Goal: Find contact information: Find contact information

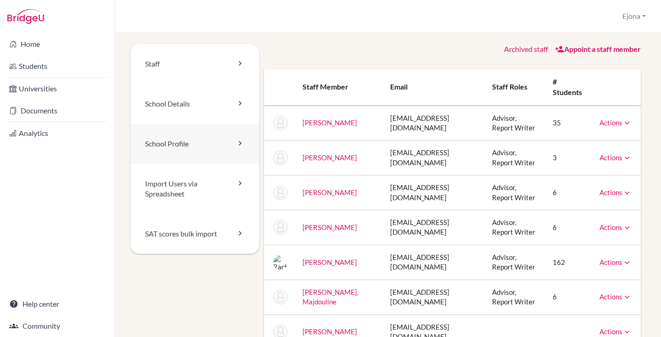
click at [186, 142] on link "School Profile" at bounding box center [194, 144] width 129 height 40
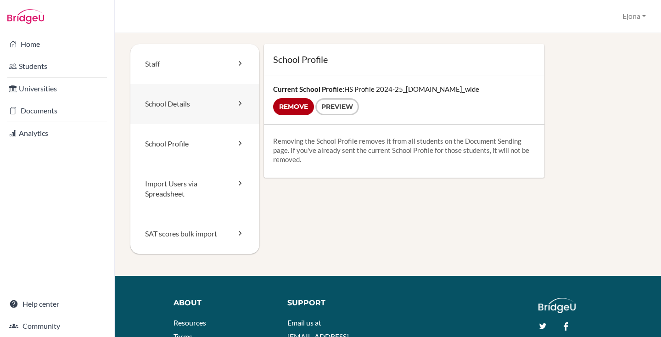
click at [185, 104] on link "School Details" at bounding box center [194, 104] width 129 height 40
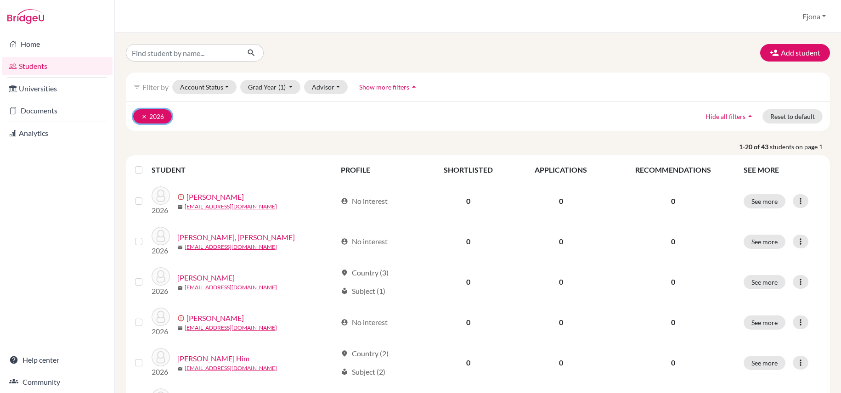
click at [138, 113] on button "clear 2026" at bounding box center [152, 116] width 39 height 14
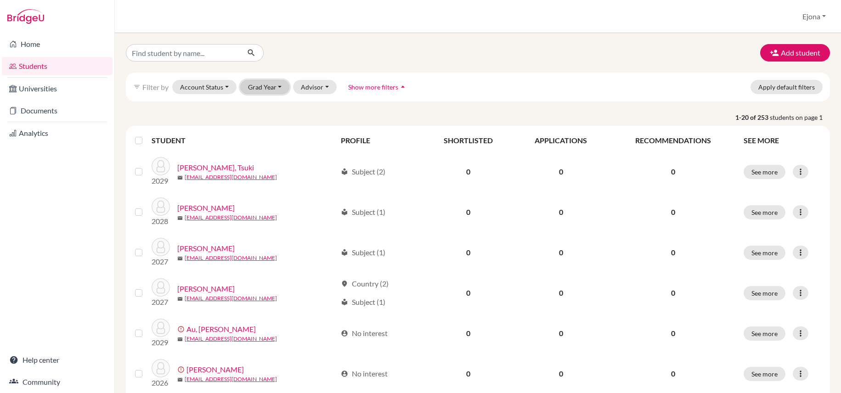
click at [272, 86] on button "Grad Year" at bounding box center [265, 87] width 50 height 14
click at [270, 135] on div "2027" at bounding box center [268, 135] width 32 height 11
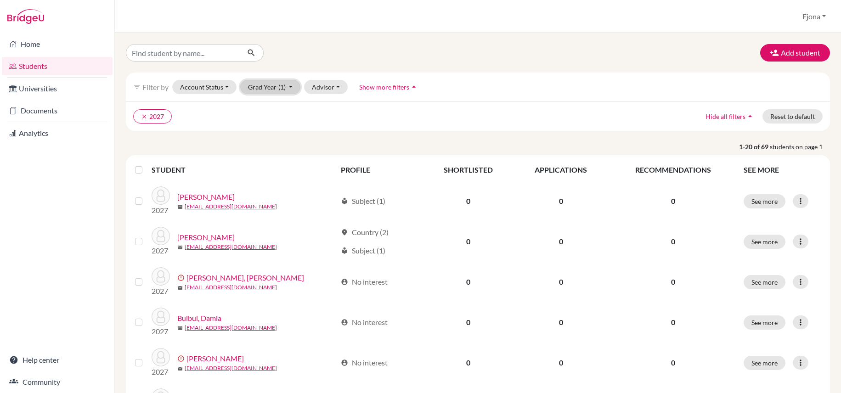
click at [272, 85] on button "Grad Year (1)" at bounding box center [270, 87] width 61 height 14
click at [269, 103] on div "2029" at bounding box center [268, 106] width 32 height 11
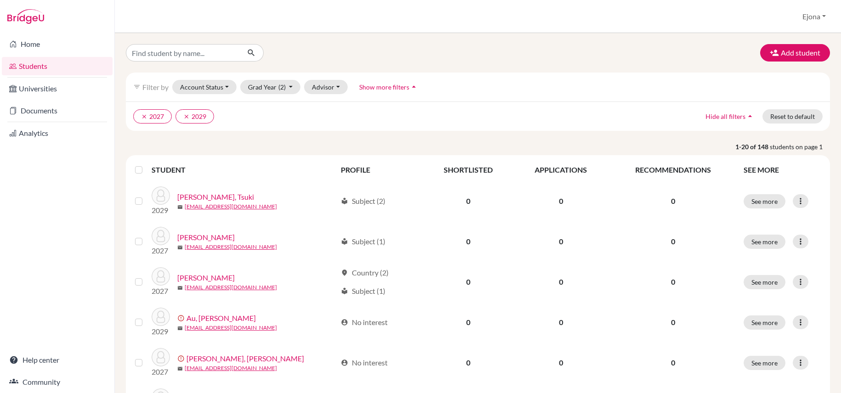
click at [146, 164] on label at bounding box center [146, 164] width 0 height 0
click at [0, 0] on input "checkbox" at bounding box center [0, 0] width 0 height 0
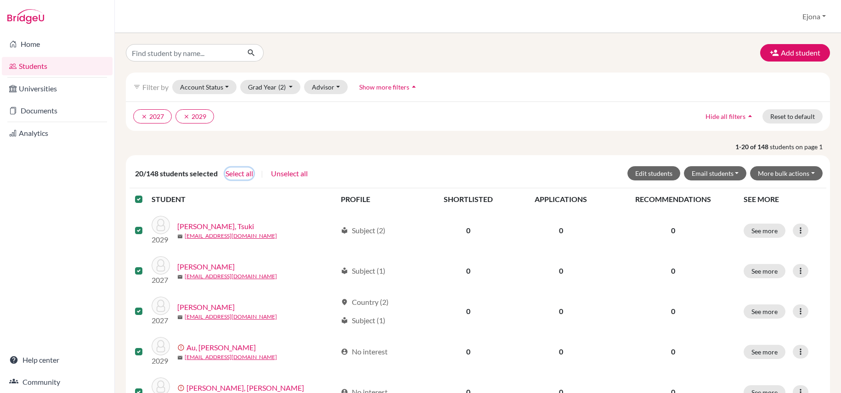
click at [242, 174] on button "Select all" at bounding box center [239, 174] width 28 height 12
click at [276, 84] on button "Grad Year (2)" at bounding box center [270, 87] width 61 height 14
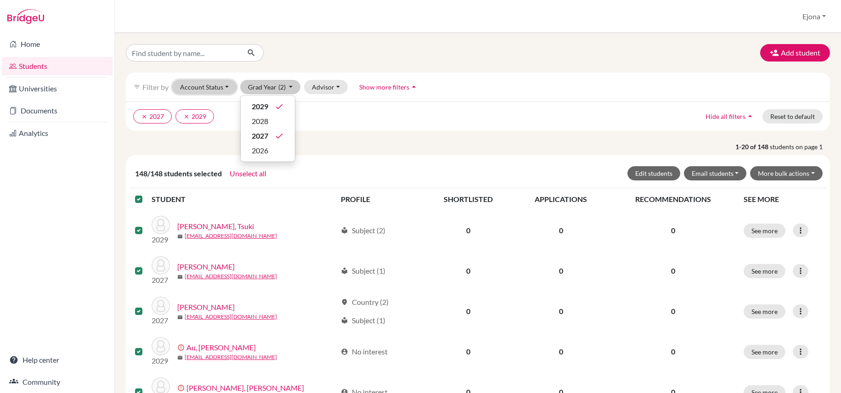
click at [208, 86] on button "Account Status" at bounding box center [204, 87] width 64 height 14
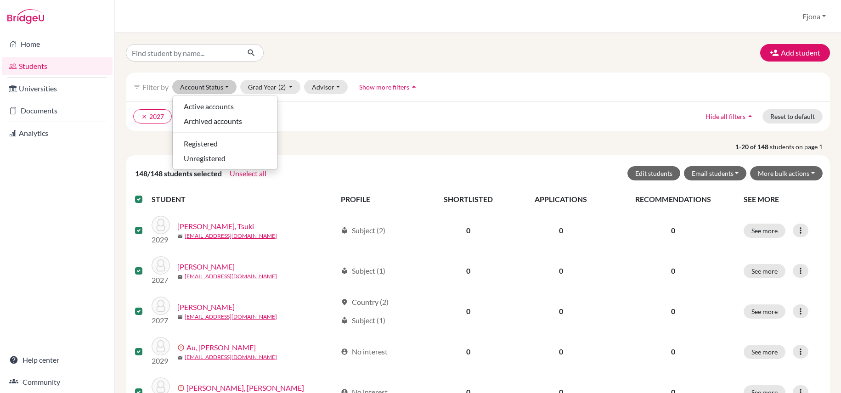
drag, startPoint x: 408, startPoint y: 47, endPoint x: 387, endPoint y: 50, distance: 21.2
click at [408, 47] on div "Add student" at bounding box center [478, 52] width 718 height 17
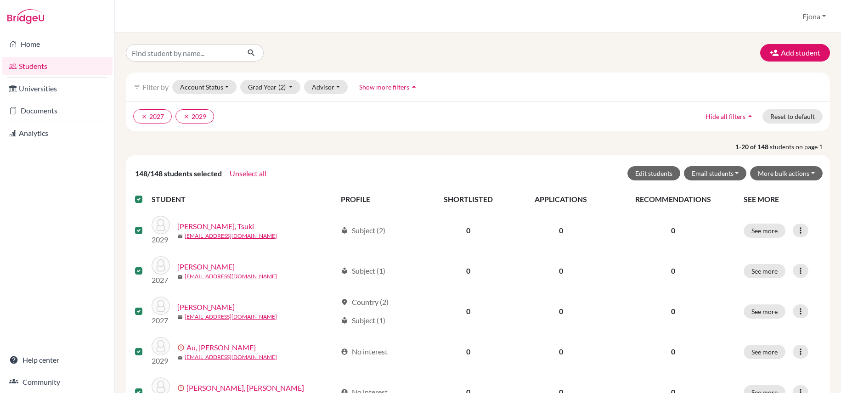
scroll to position [1, 0]
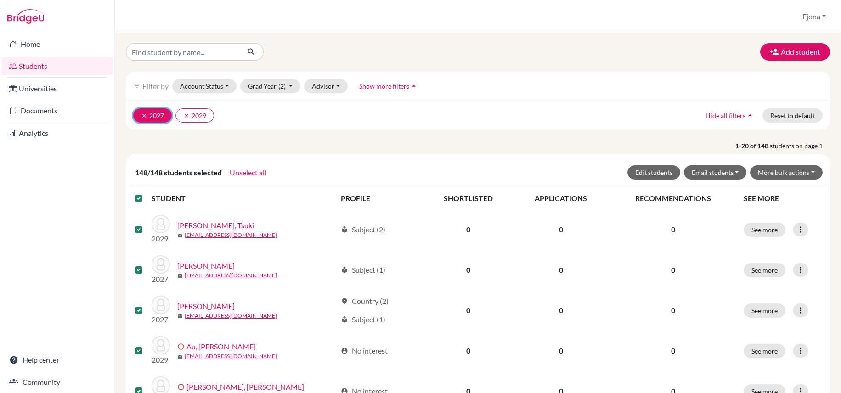
click at [141, 115] on icon "clear" at bounding box center [144, 116] width 6 height 6
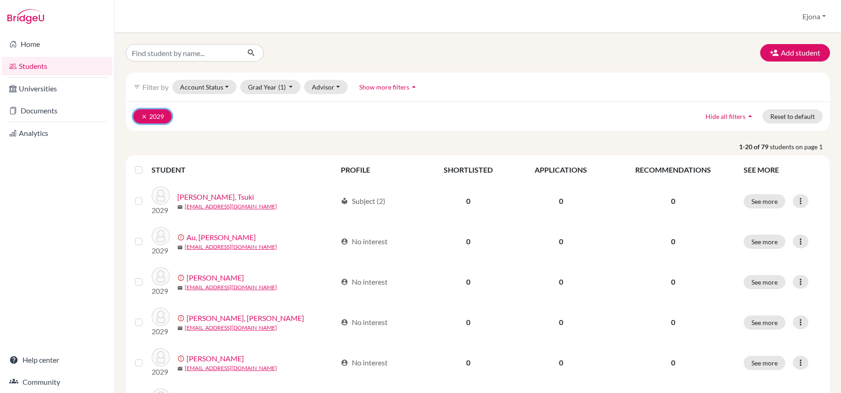
click at [140, 115] on button "clear 2029" at bounding box center [152, 116] width 39 height 14
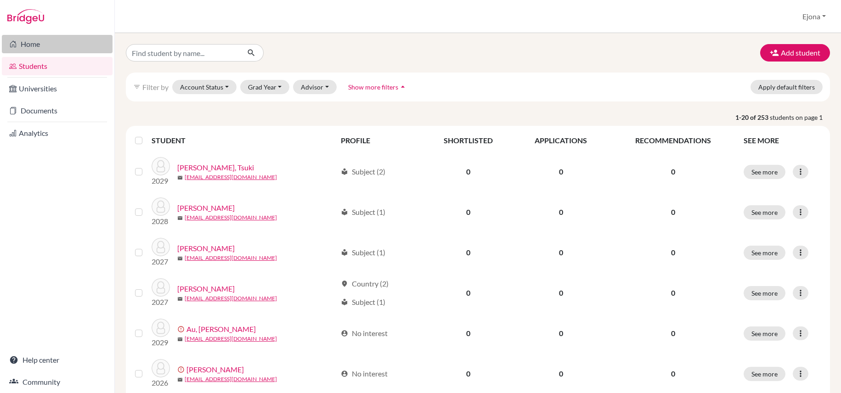
click at [62, 45] on link "Home" at bounding box center [57, 44] width 111 height 18
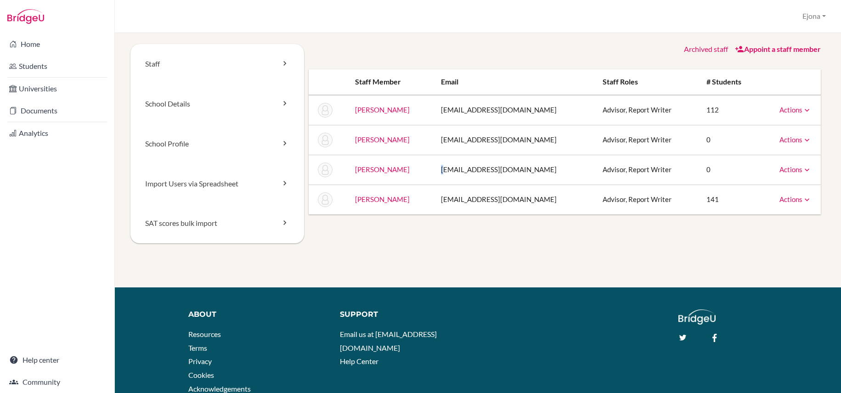
drag, startPoint x: 452, startPoint y: 169, endPoint x: 506, endPoint y: 164, distance: 53.5
click at [455, 169] on td "[EMAIL_ADDRESS][DOMAIN_NAME]" at bounding box center [515, 170] width 162 height 30
click at [402, 201] on td "[PERSON_NAME]" at bounding box center [391, 200] width 86 height 30
drag, startPoint x: 405, startPoint y: 198, endPoint x: 377, endPoint y: 200, distance: 27.6
click at [377, 200] on td "[PERSON_NAME]" at bounding box center [391, 200] width 86 height 30
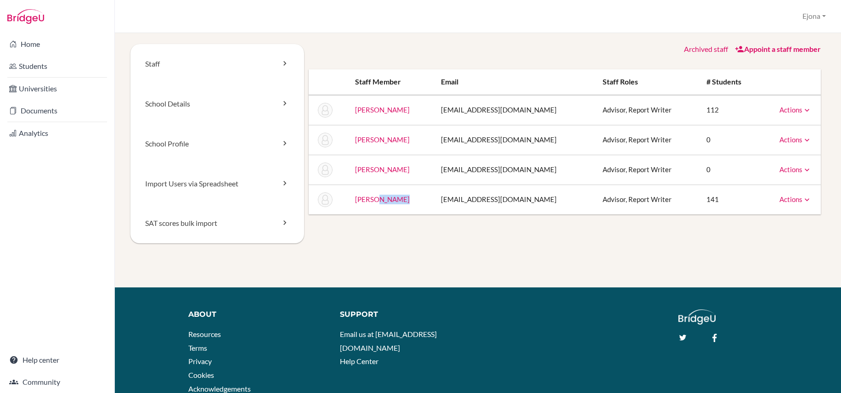
copy link "[PERSON_NAME]"
drag, startPoint x: 358, startPoint y: 198, endPoint x: 374, endPoint y: 199, distance: 16.1
click at [374, 199] on td "[PERSON_NAME]" at bounding box center [391, 200] width 86 height 30
copy link "Tsui,"
drag, startPoint x: 534, startPoint y: 195, endPoint x: 448, endPoint y: 197, distance: 85.4
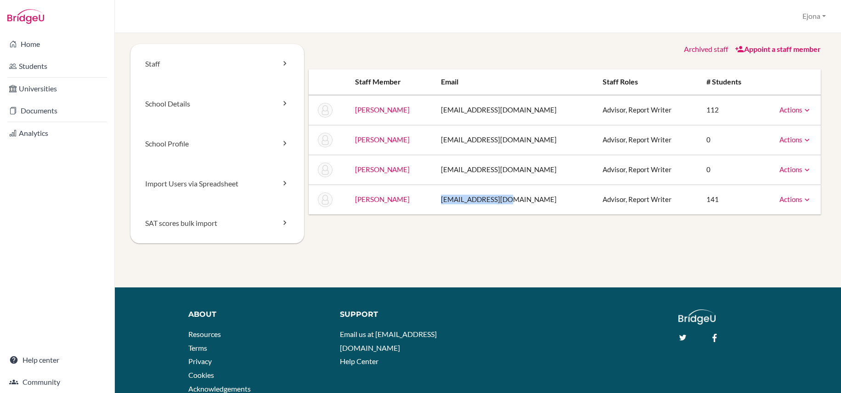
click at [448, 197] on td "[EMAIL_ADDRESS][DOMAIN_NAME]" at bounding box center [515, 200] width 162 height 30
copy td "[EMAIL_ADDRESS][DOMAIN_NAME]"
